Goal: Task Accomplishment & Management: Use online tool/utility

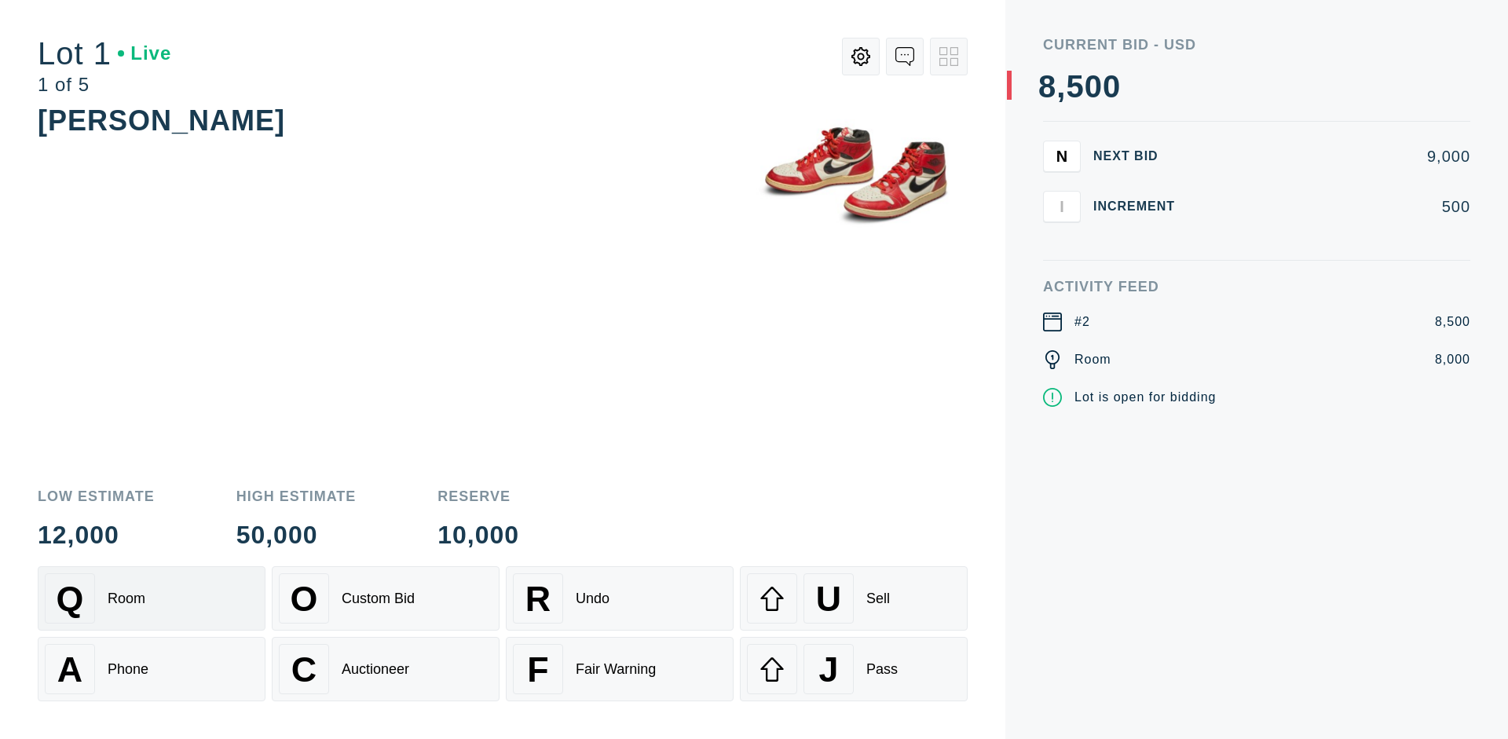
click at [152, 598] on div "Q Room" at bounding box center [152, 598] width 214 height 50
click at [152, 669] on div "A Phone" at bounding box center [152, 669] width 214 height 50
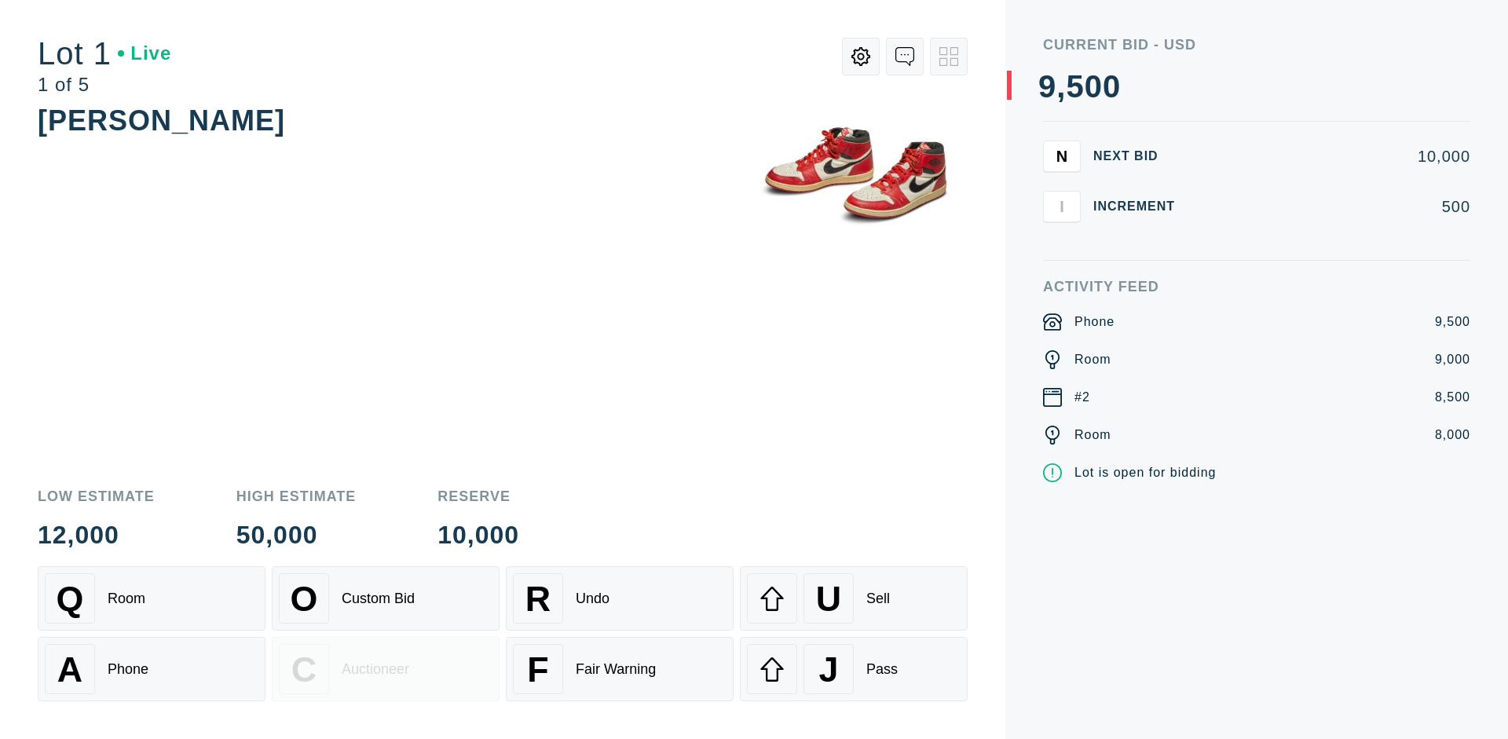
click at [386, 598] on div "Custom Bid" at bounding box center [378, 599] width 73 height 16
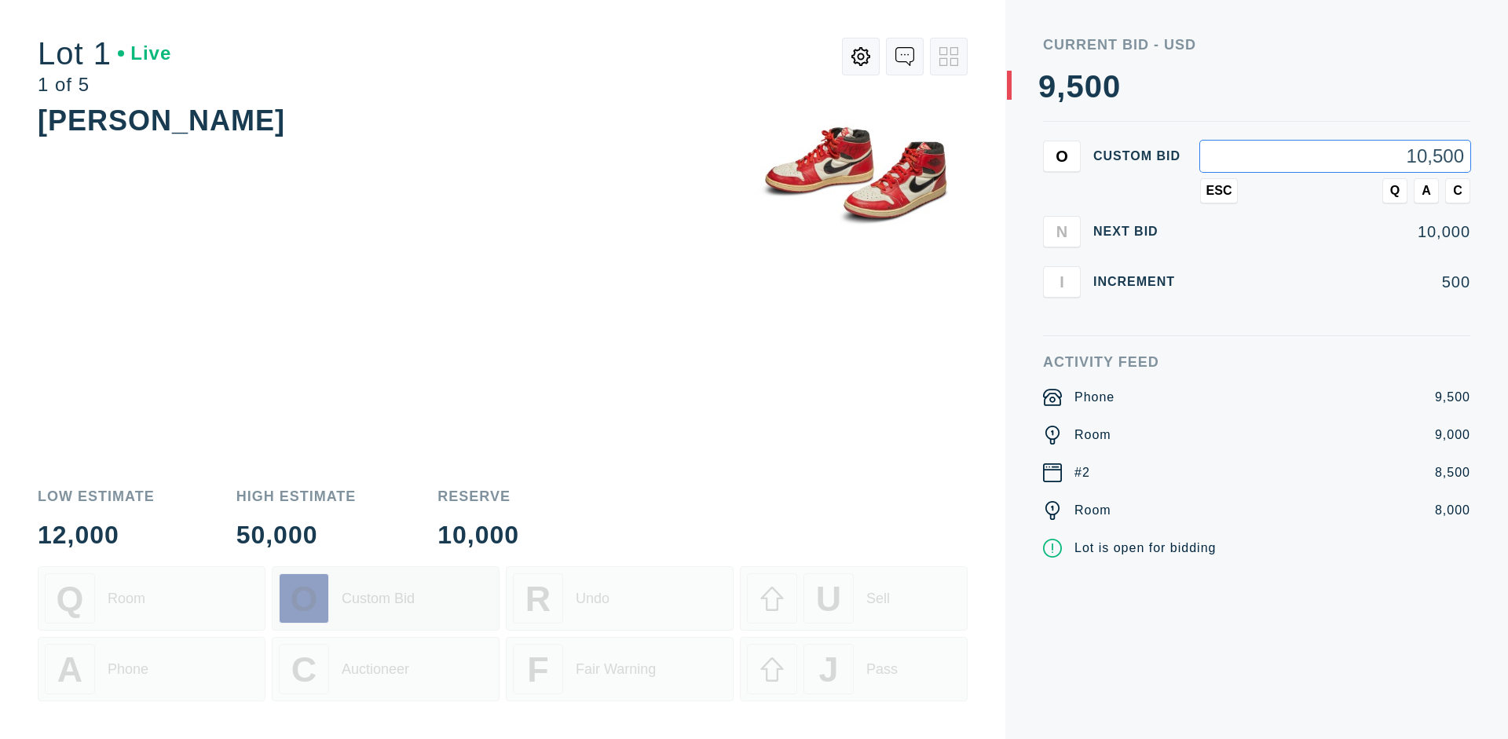
type input "10,500"
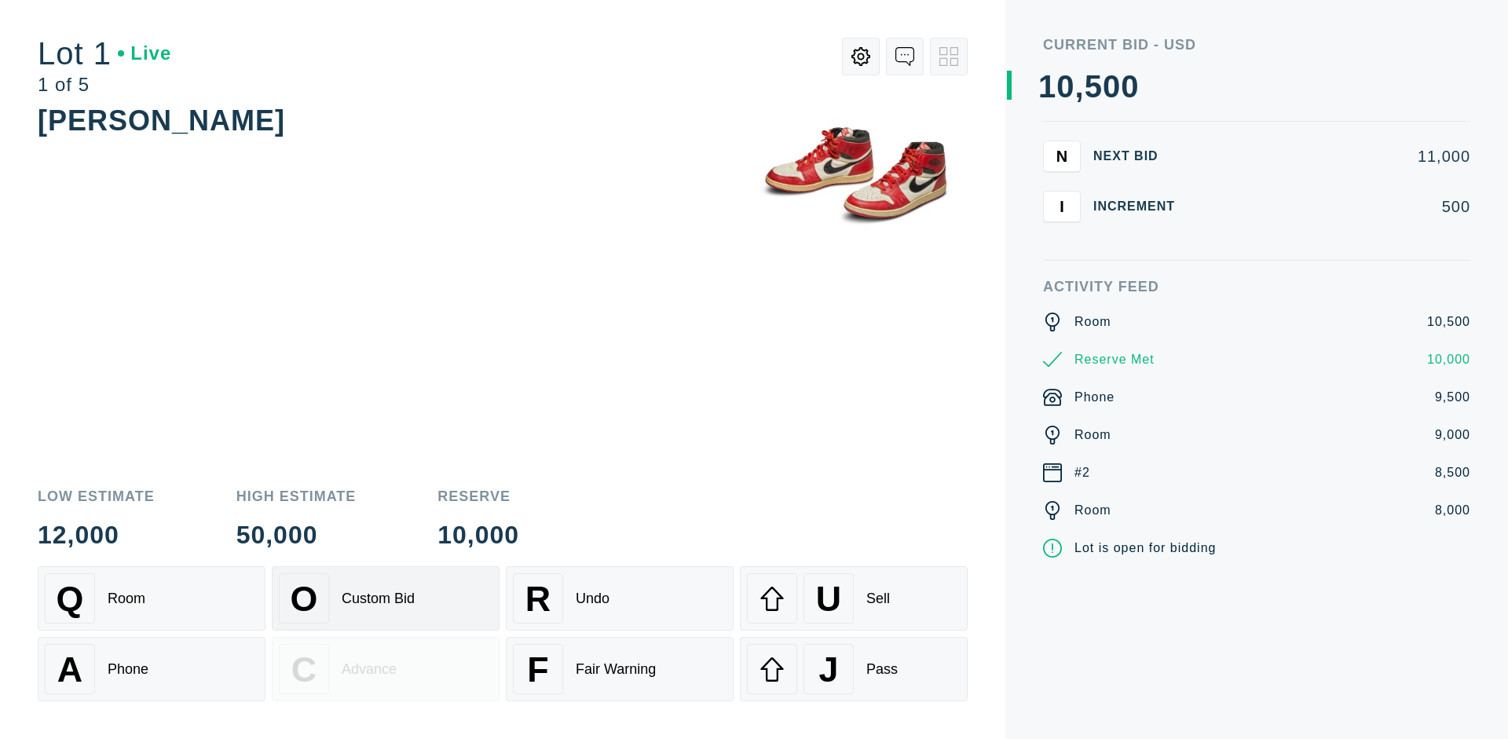
click at [386, 598] on div "Custom Bid" at bounding box center [378, 599] width 73 height 16
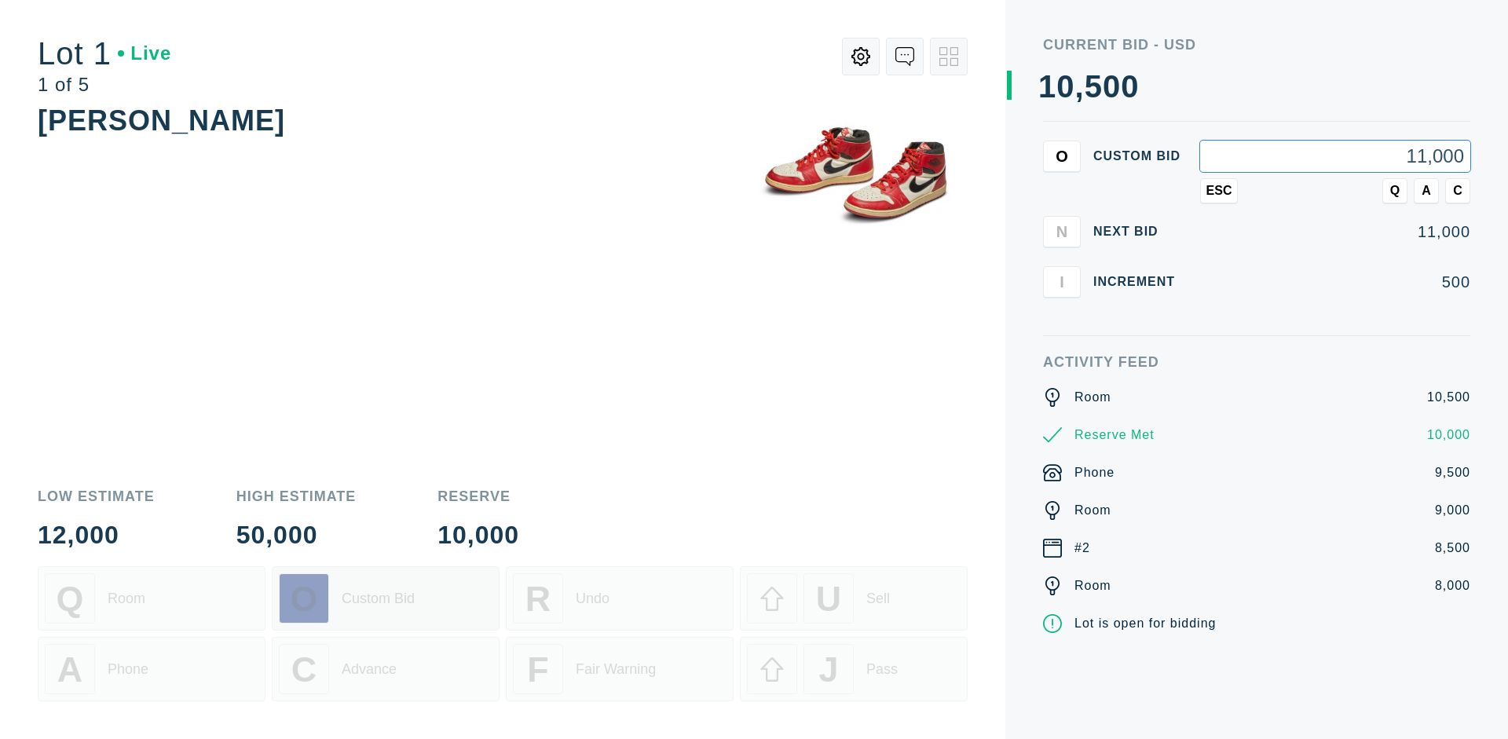
type input "11,000"
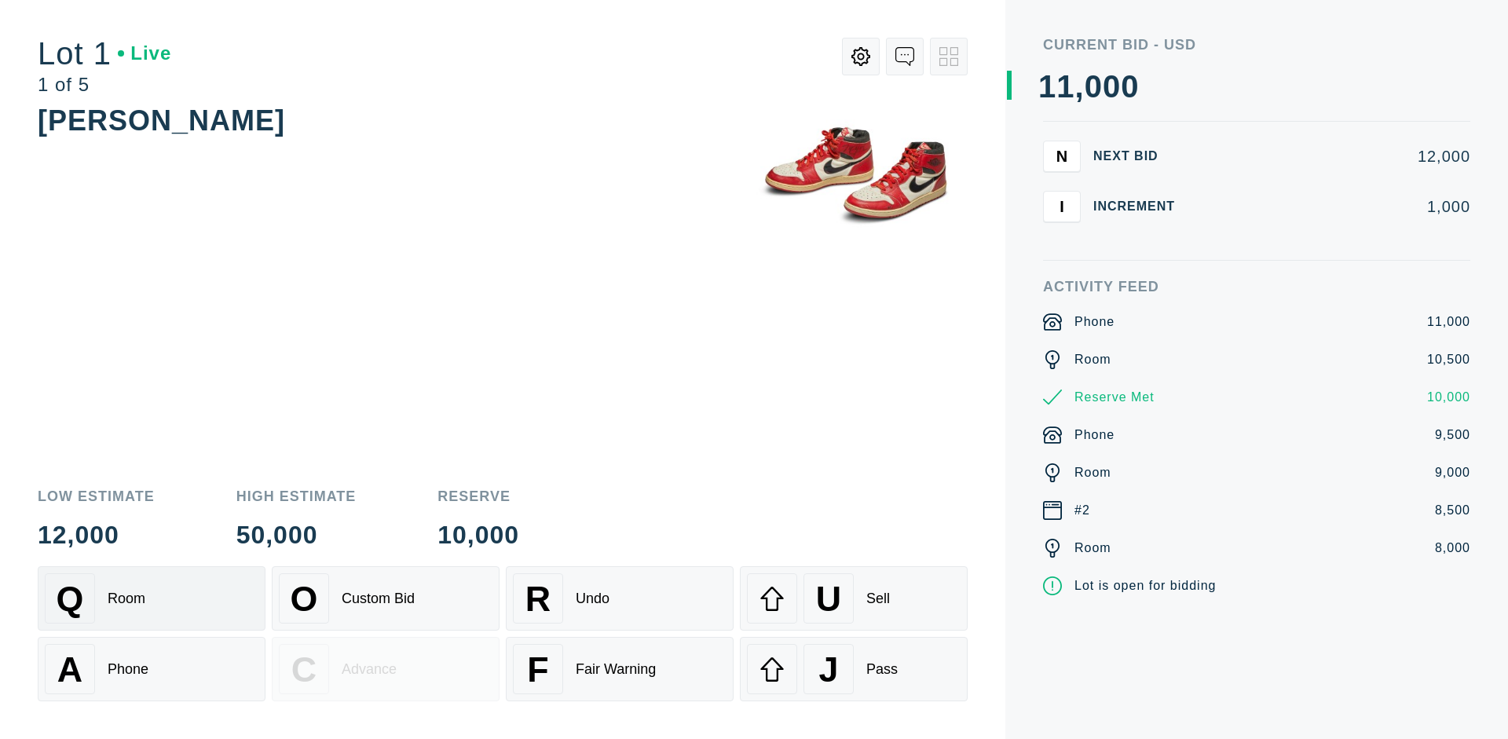
click at [152, 598] on div "Q Room" at bounding box center [152, 598] width 214 height 50
